Goal: Information Seeking & Learning: Learn about a topic

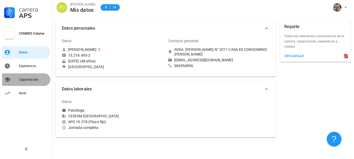
click at [29, 80] on div "Capacitación" at bounding box center [33, 79] width 29 height 4
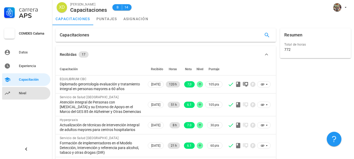
click at [23, 95] on div "Nivel" at bounding box center [33, 93] width 29 height 4
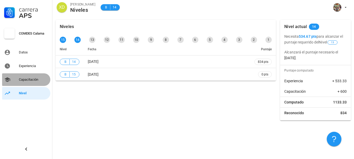
click at [29, 80] on div "Capacitación" at bounding box center [33, 79] width 29 height 4
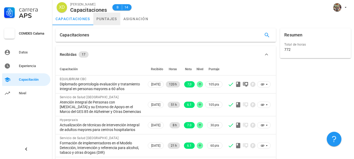
click at [112, 20] on link "puntajes" at bounding box center [106, 19] width 27 height 13
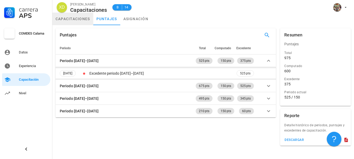
click at [80, 18] on link "capacitaciones" at bounding box center [72, 19] width 41 height 13
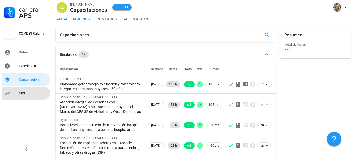
click at [30, 94] on div "Nivel" at bounding box center [33, 93] width 29 height 4
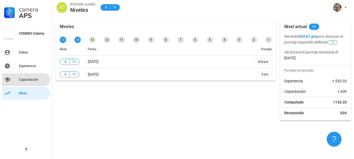
click at [23, 82] on div "Capacitación" at bounding box center [33, 79] width 29 height 8
